Goal: Task Accomplishment & Management: Complete application form

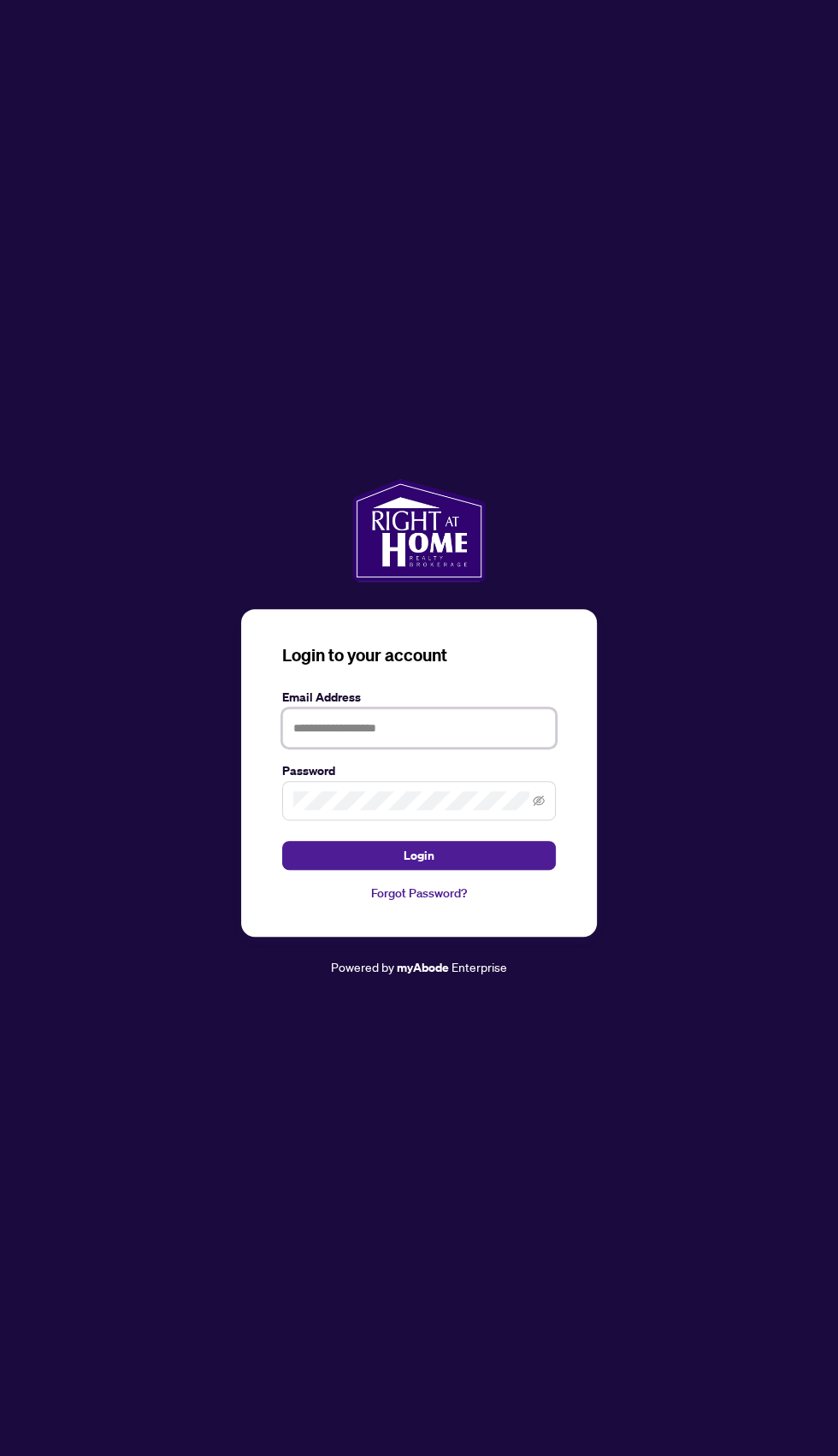
click at [328, 748] on input "text" at bounding box center [419, 728] width 274 height 39
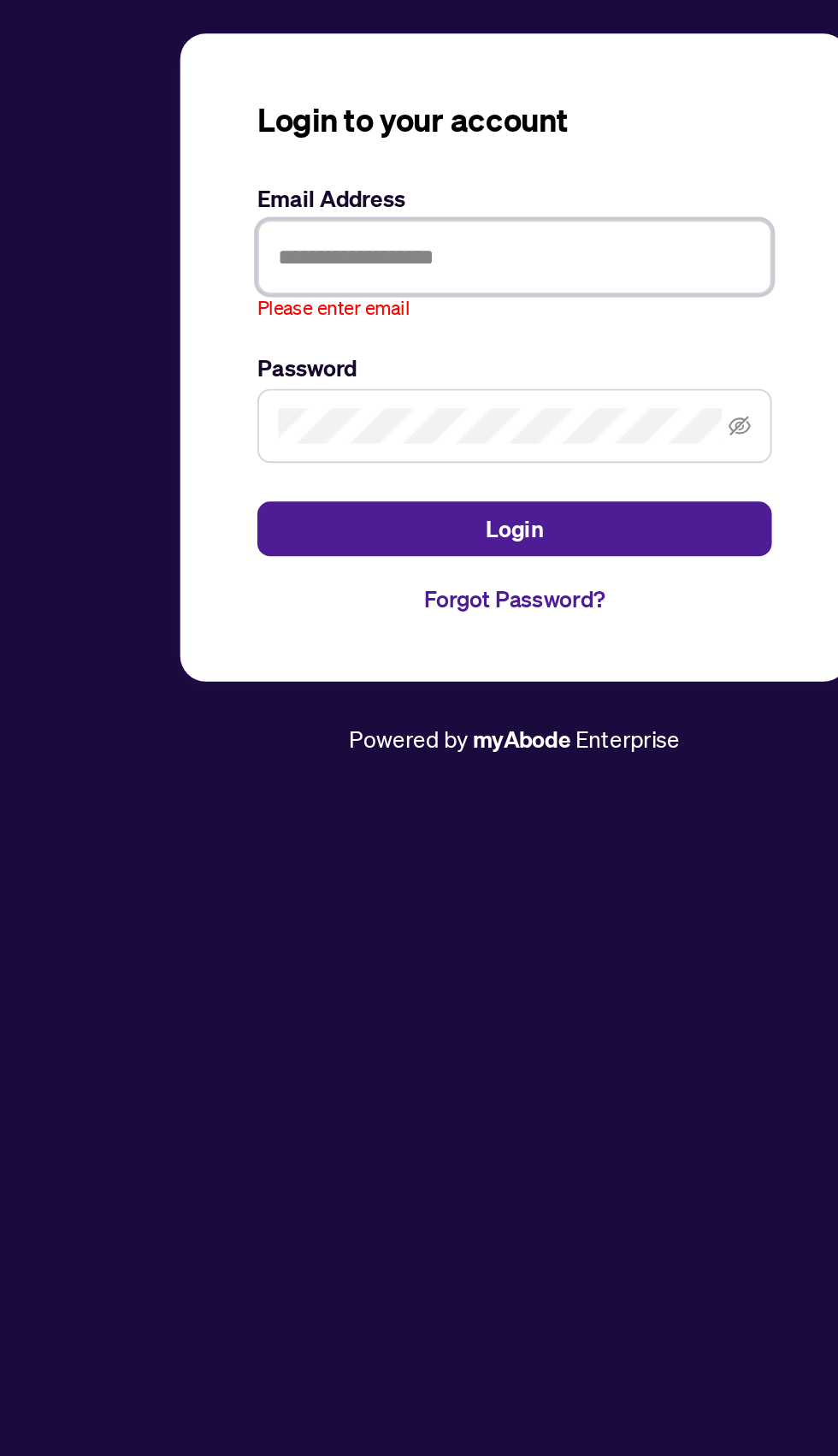
type input "**********"
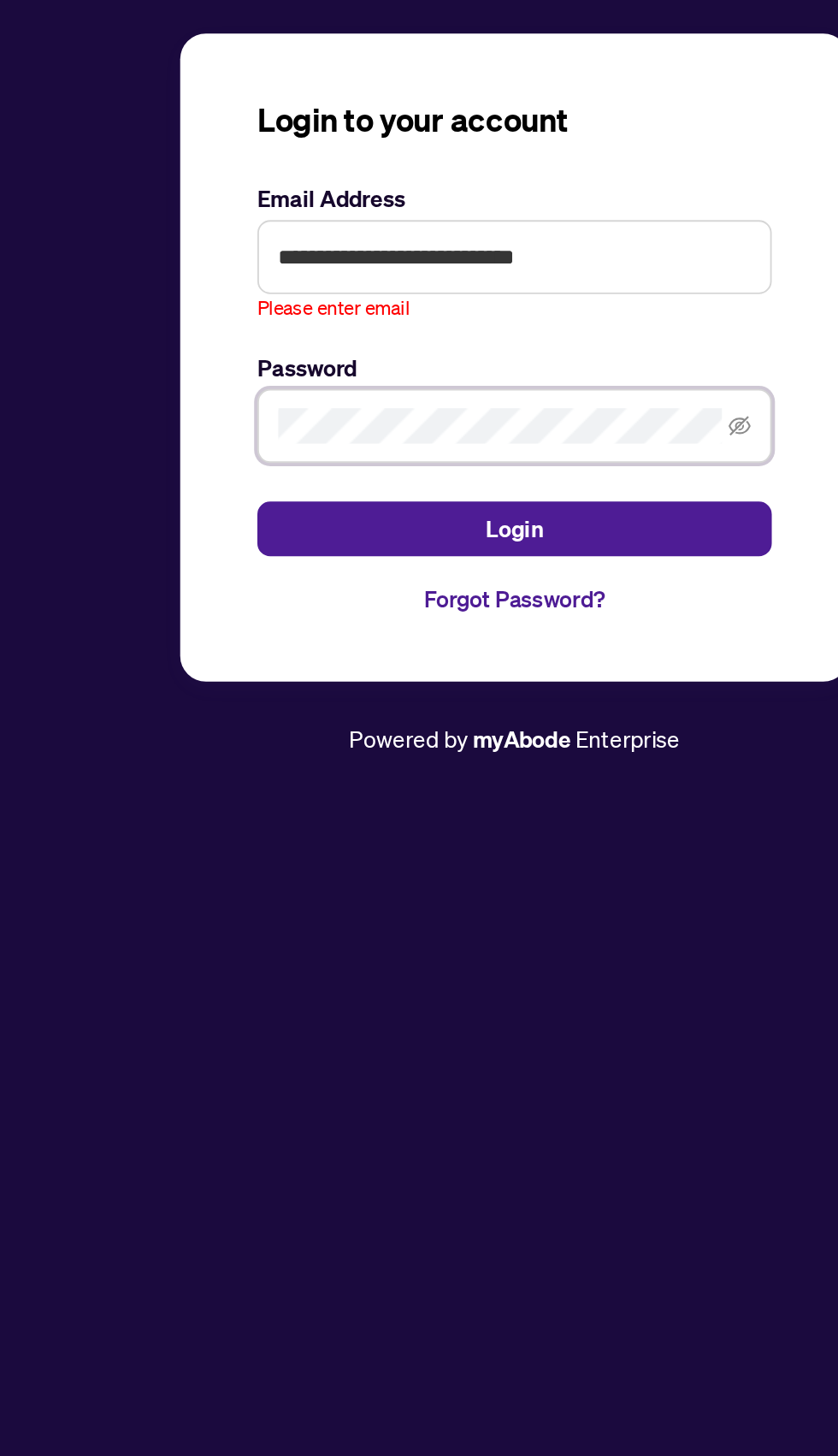
click at [282, 850] on button "Login" at bounding box center [419, 864] width 274 height 29
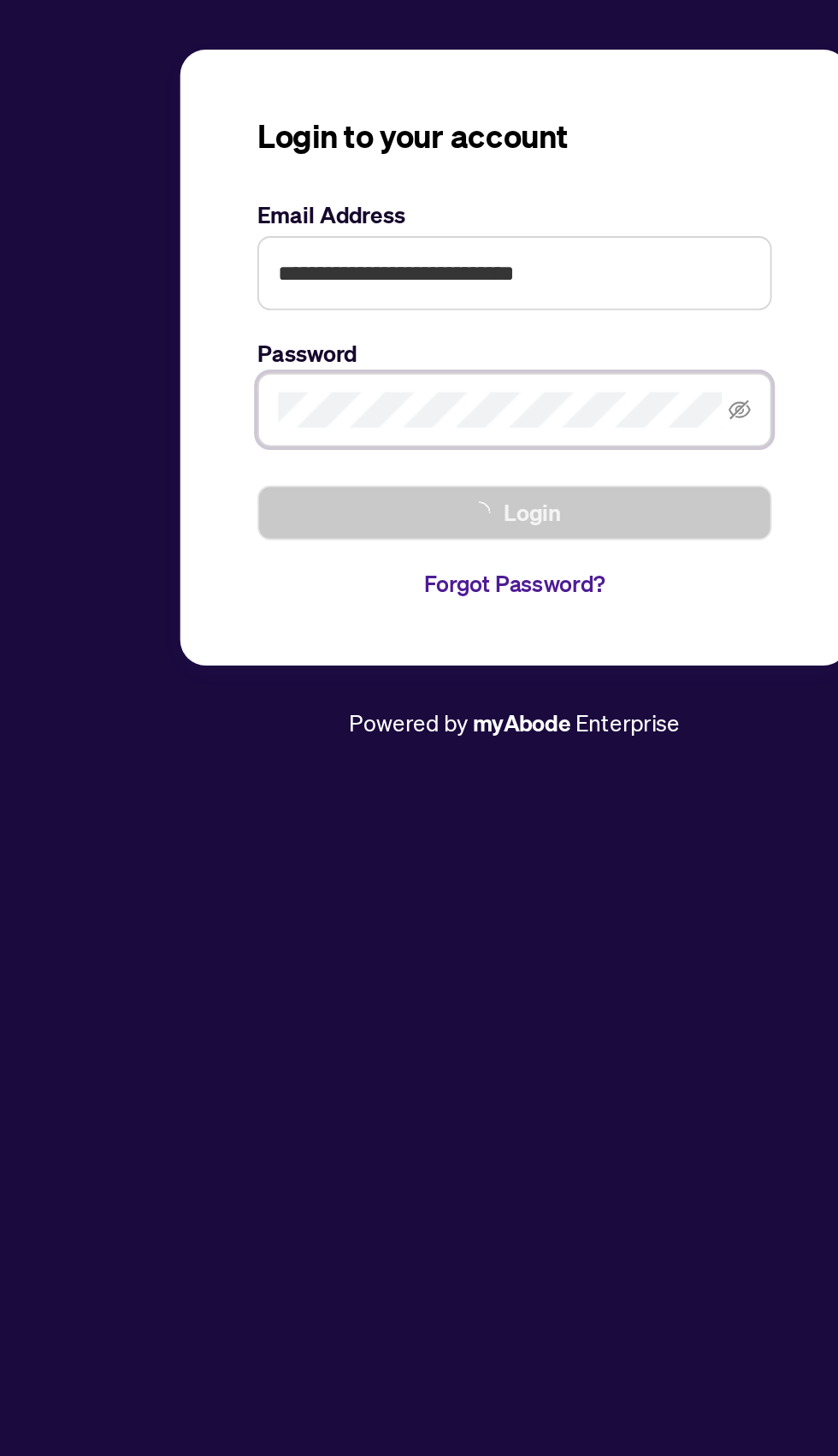
scroll to position [7, 0]
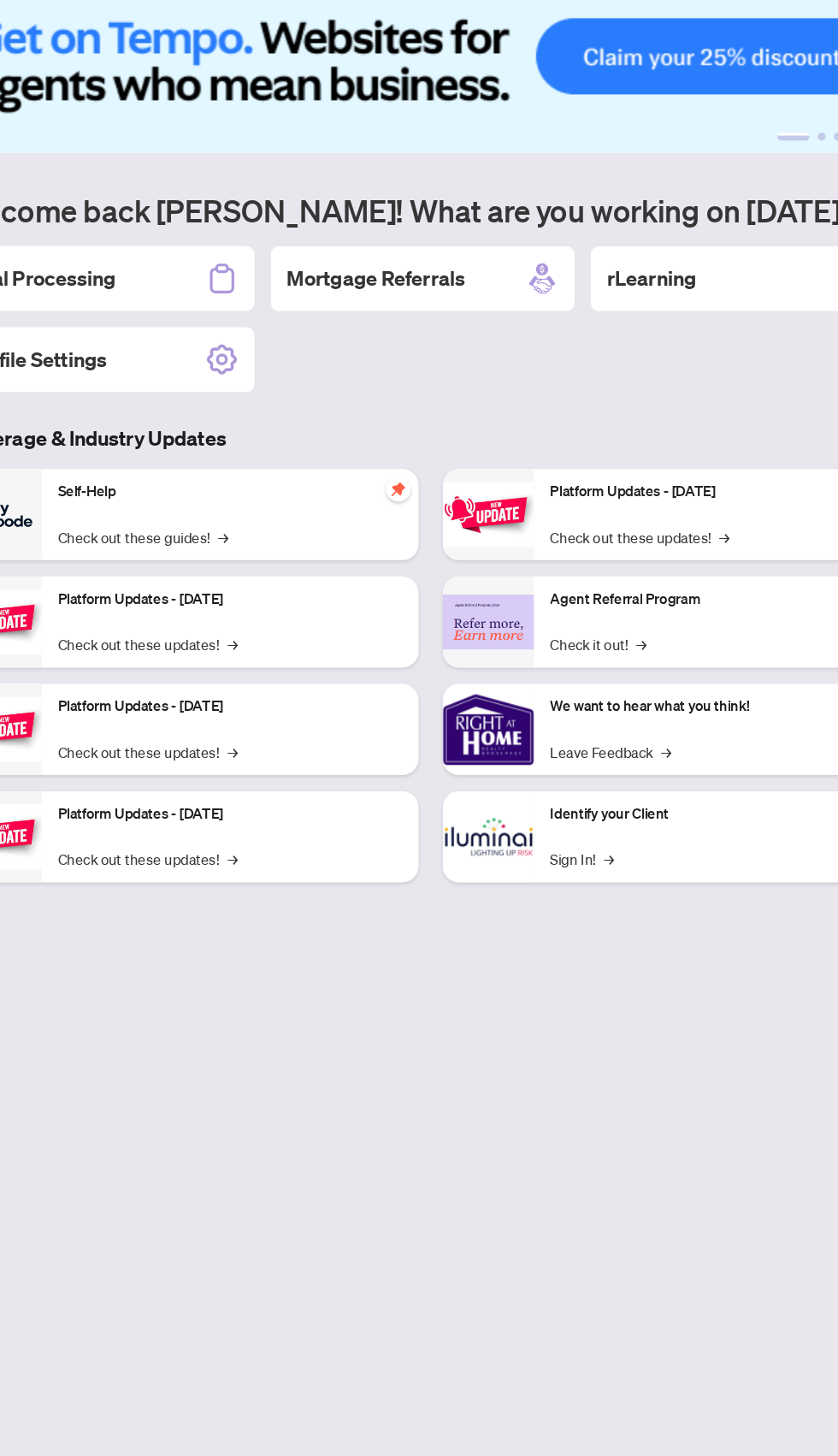
scroll to position [142, 0]
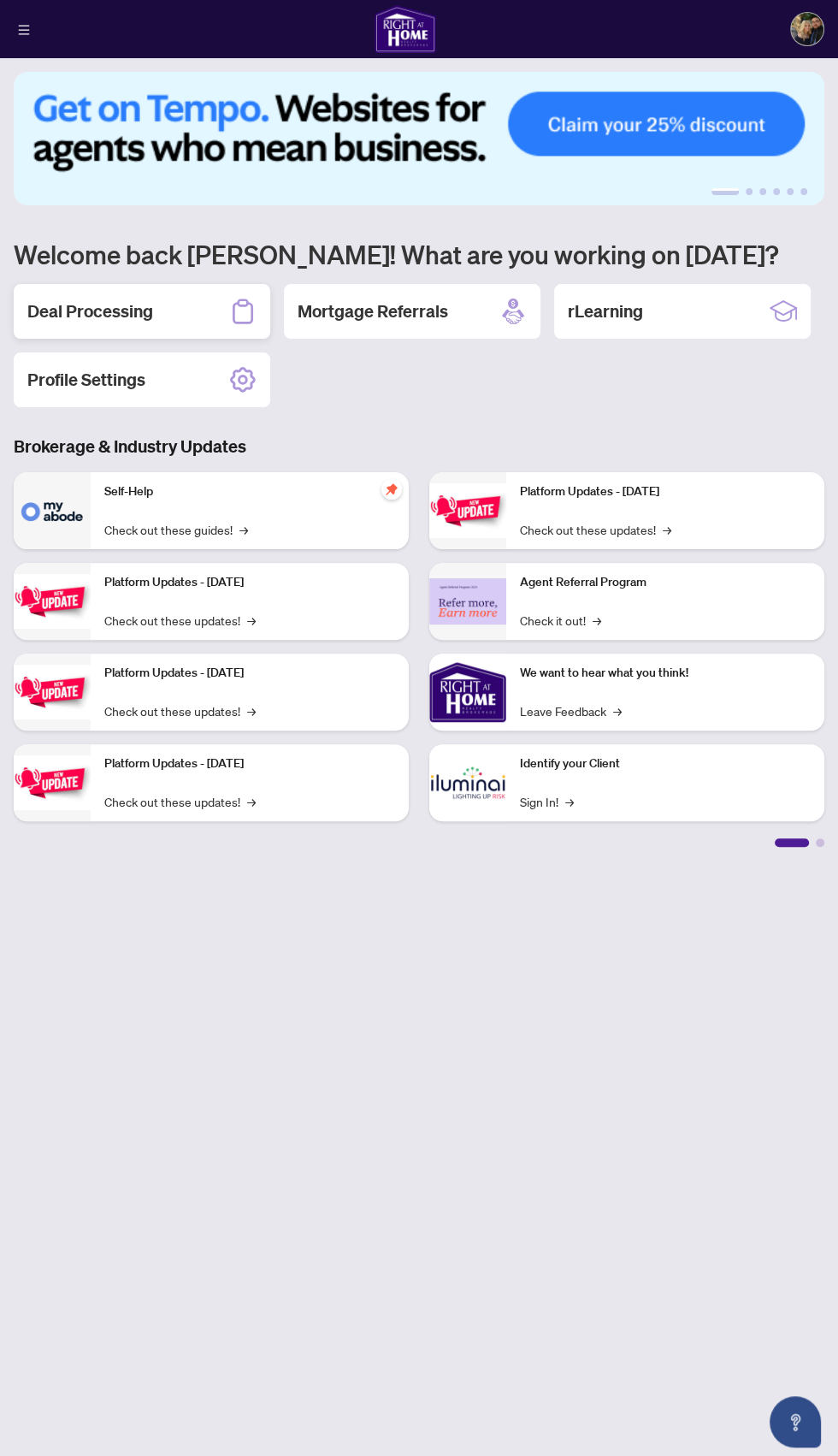
click at [70, 300] on h2 "Deal Processing" at bounding box center [90, 311] width 126 height 24
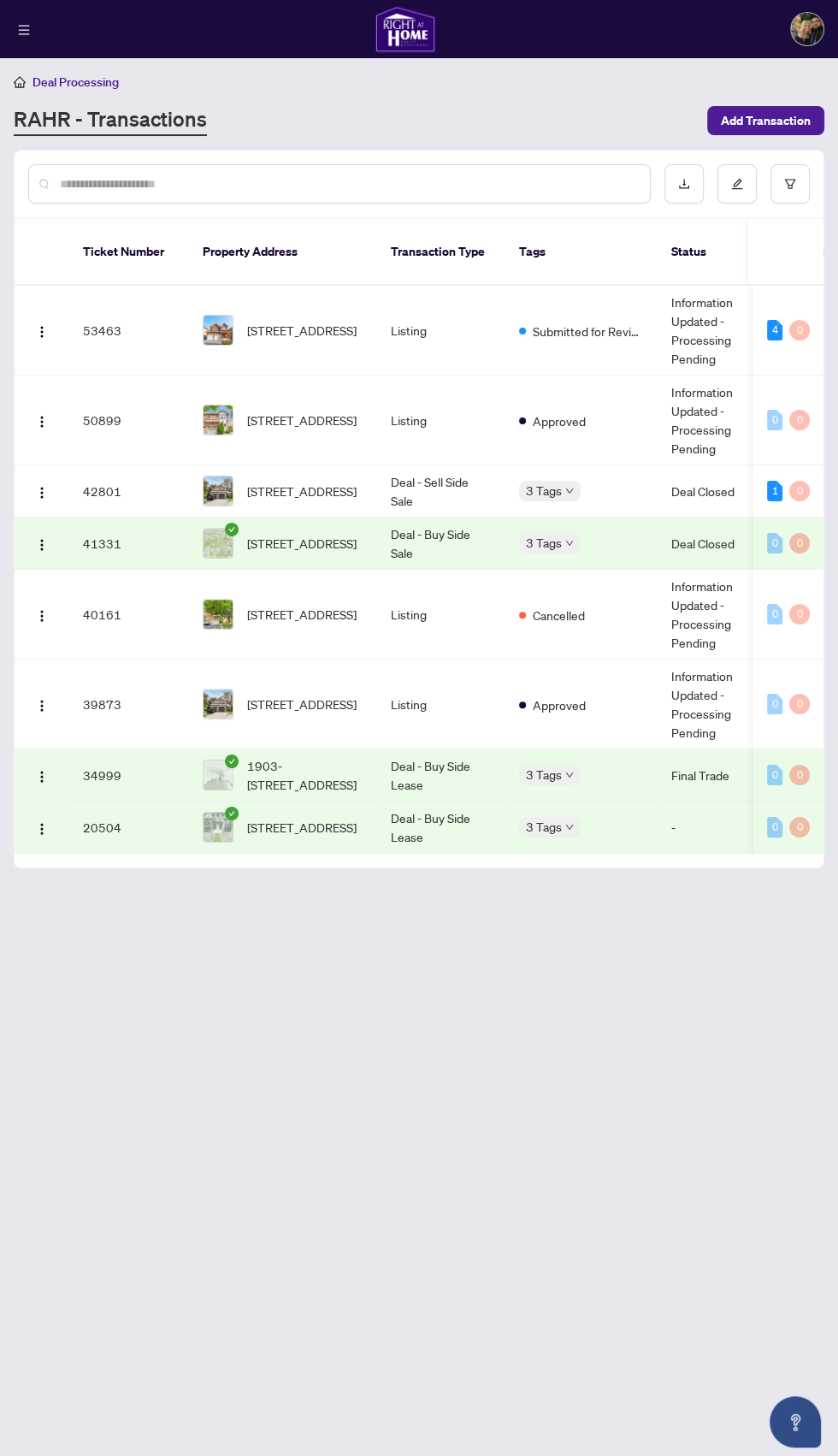
scroll to position [6, 0]
click at [780, 114] on span "Add Transaction" at bounding box center [766, 120] width 90 height 27
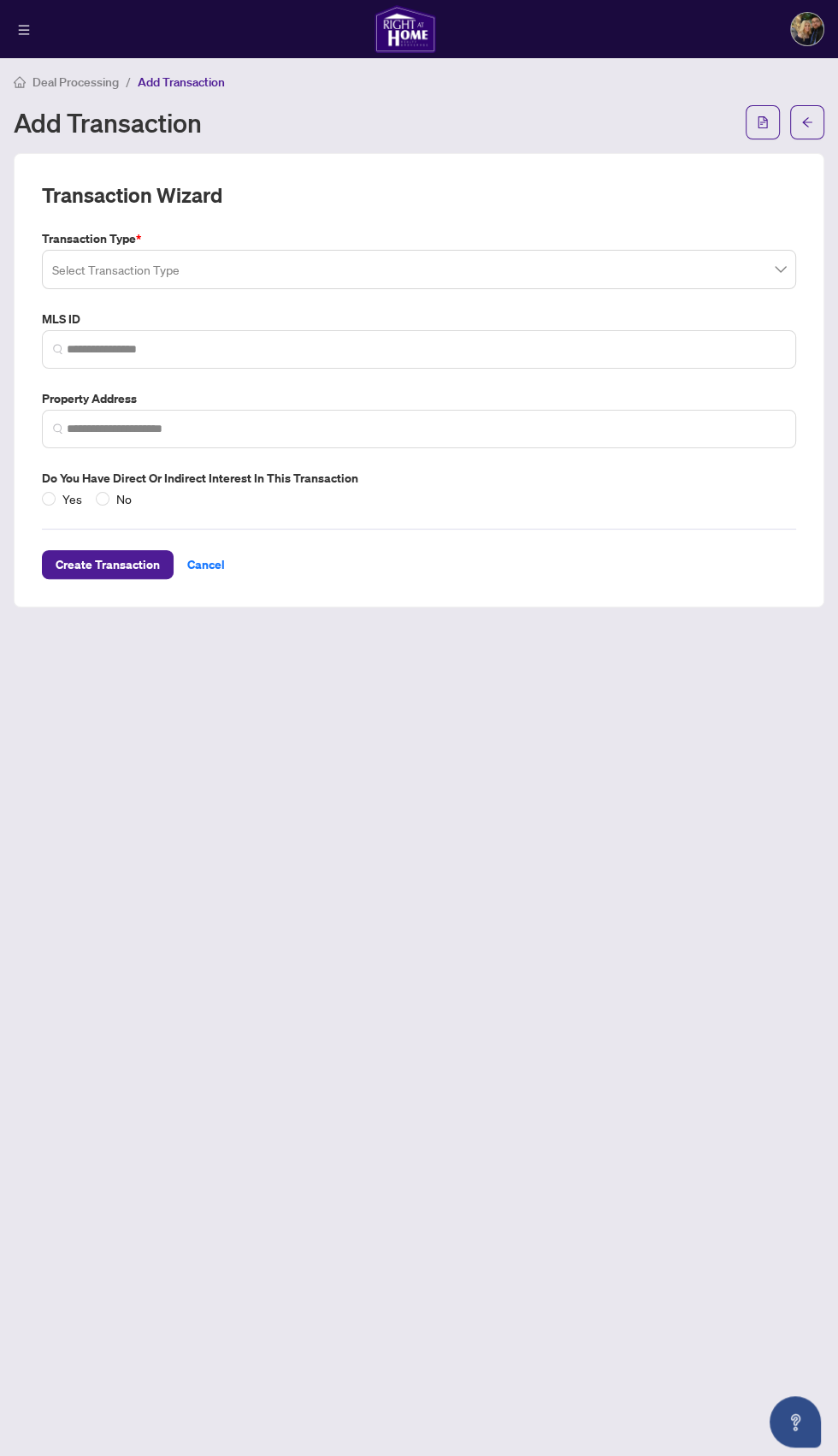
click at [623, 266] on input "search" at bounding box center [411, 271] width 719 height 37
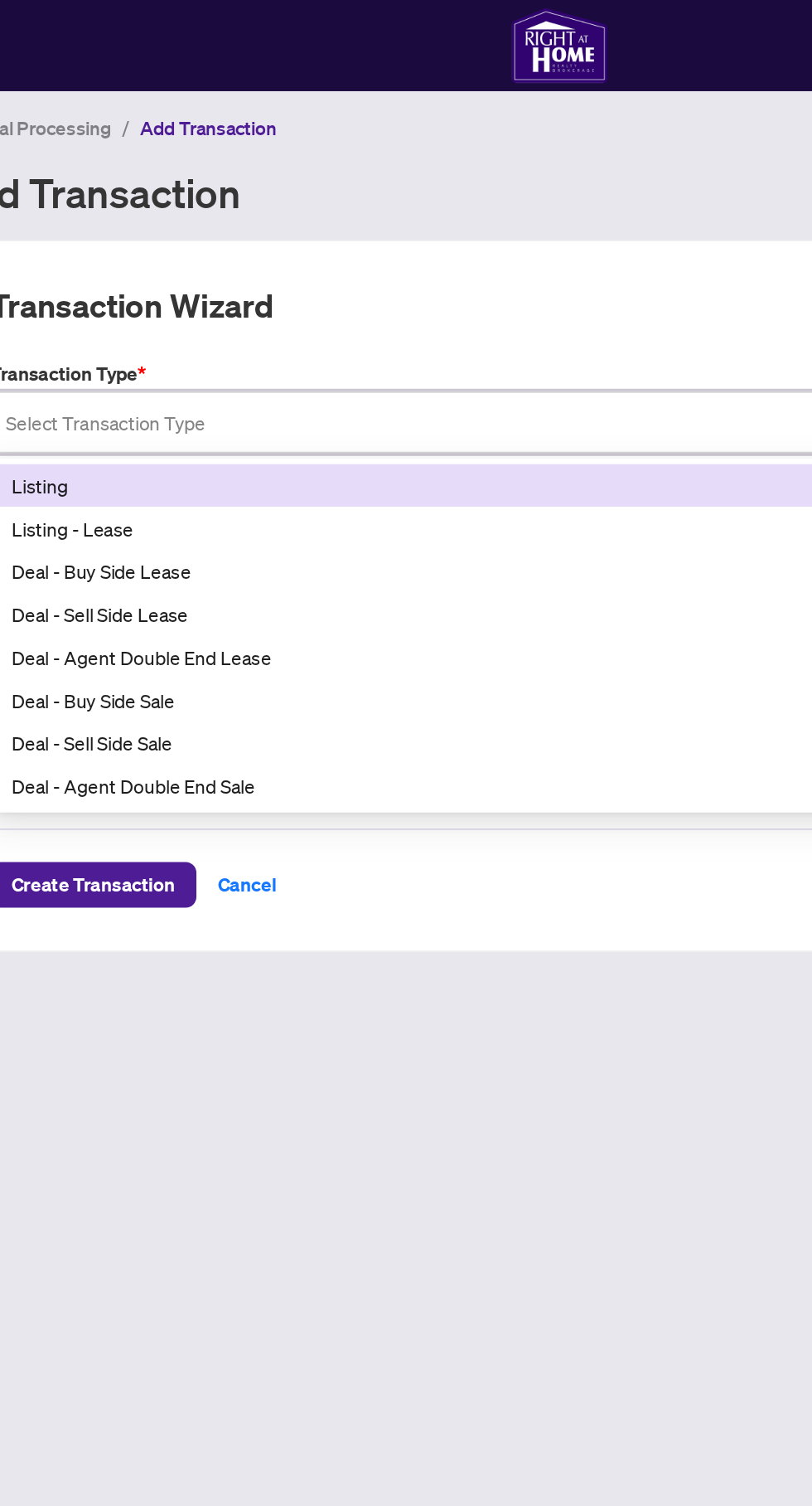
click at [405, 332] on div "Listing - Lease" at bounding box center [406, 327] width 704 height 19
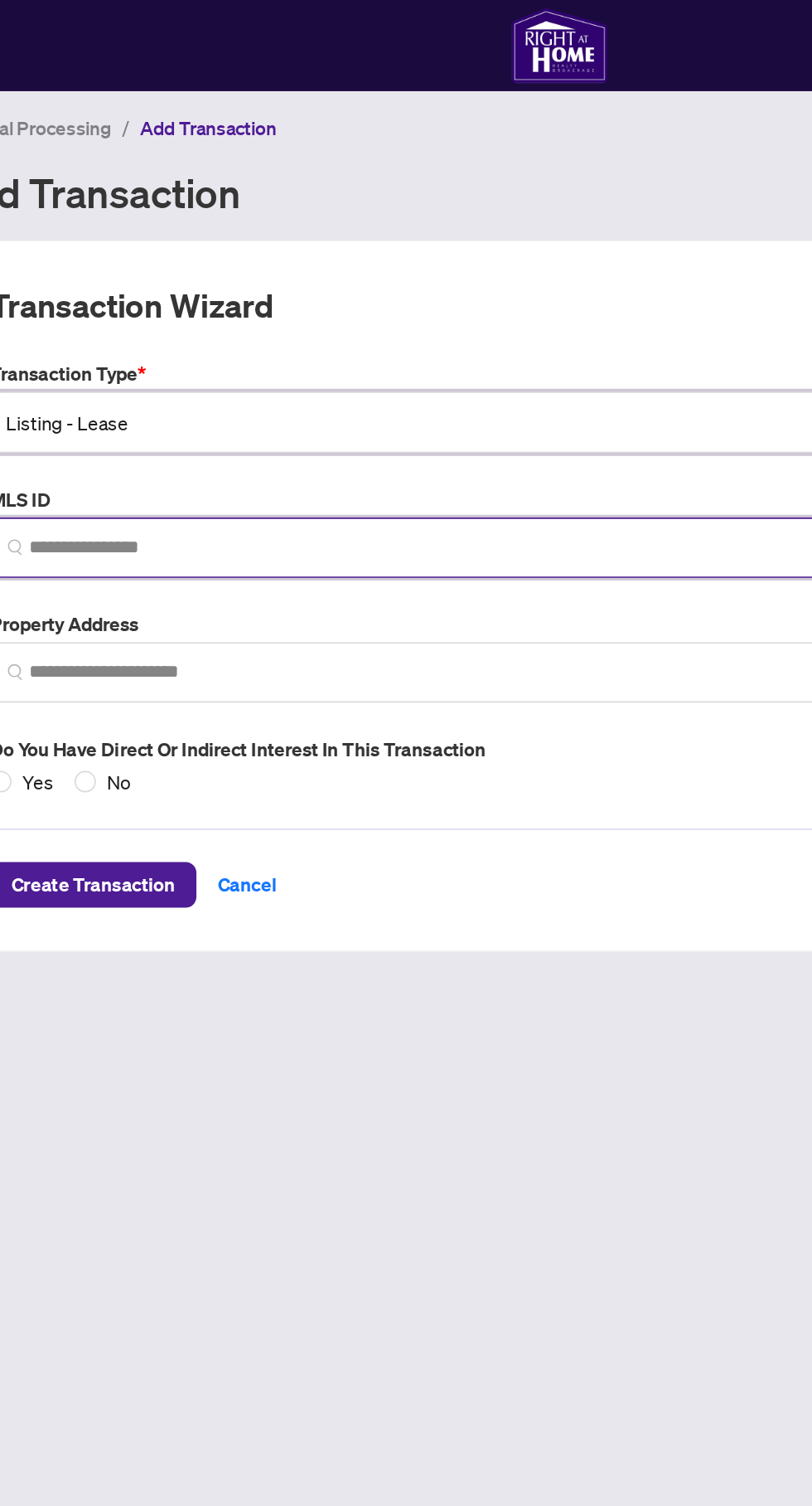
click at [354, 338] on input "search" at bounding box center [412, 339] width 696 height 18
